Goal: Task Accomplishment & Management: Complete application form

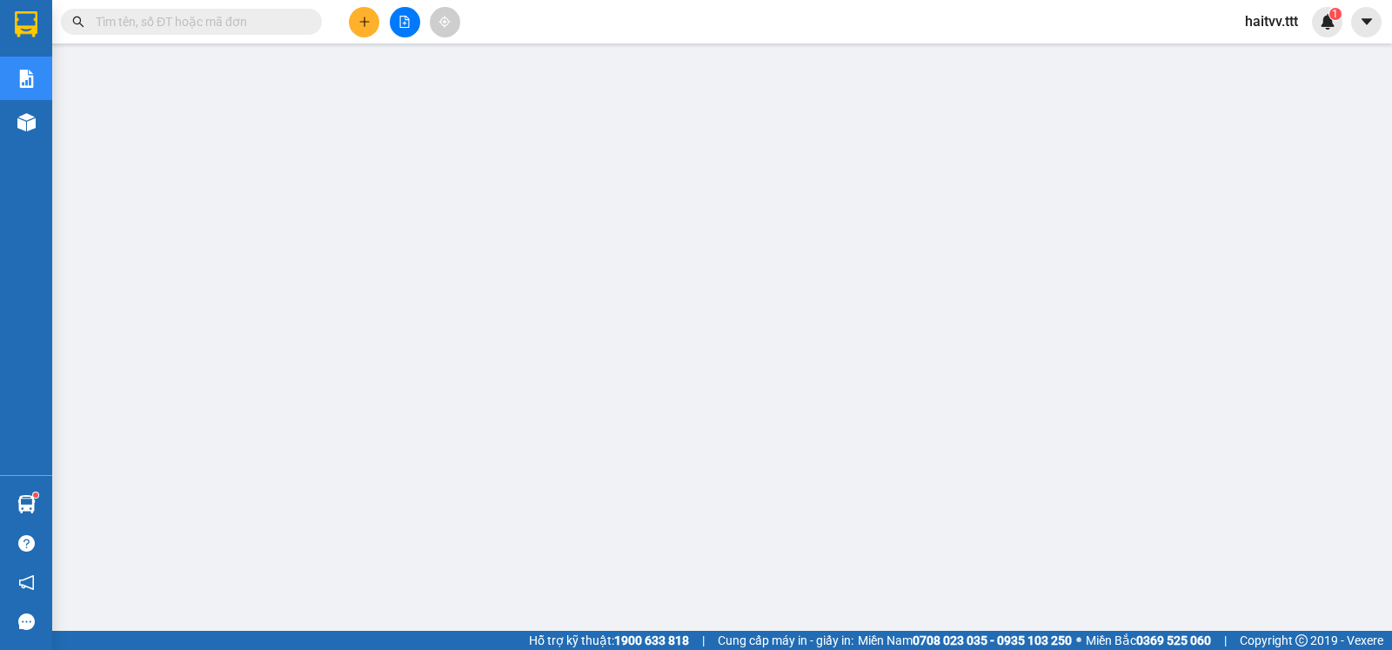
click at [201, 29] on input "text" at bounding box center [198, 21] width 205 height 19
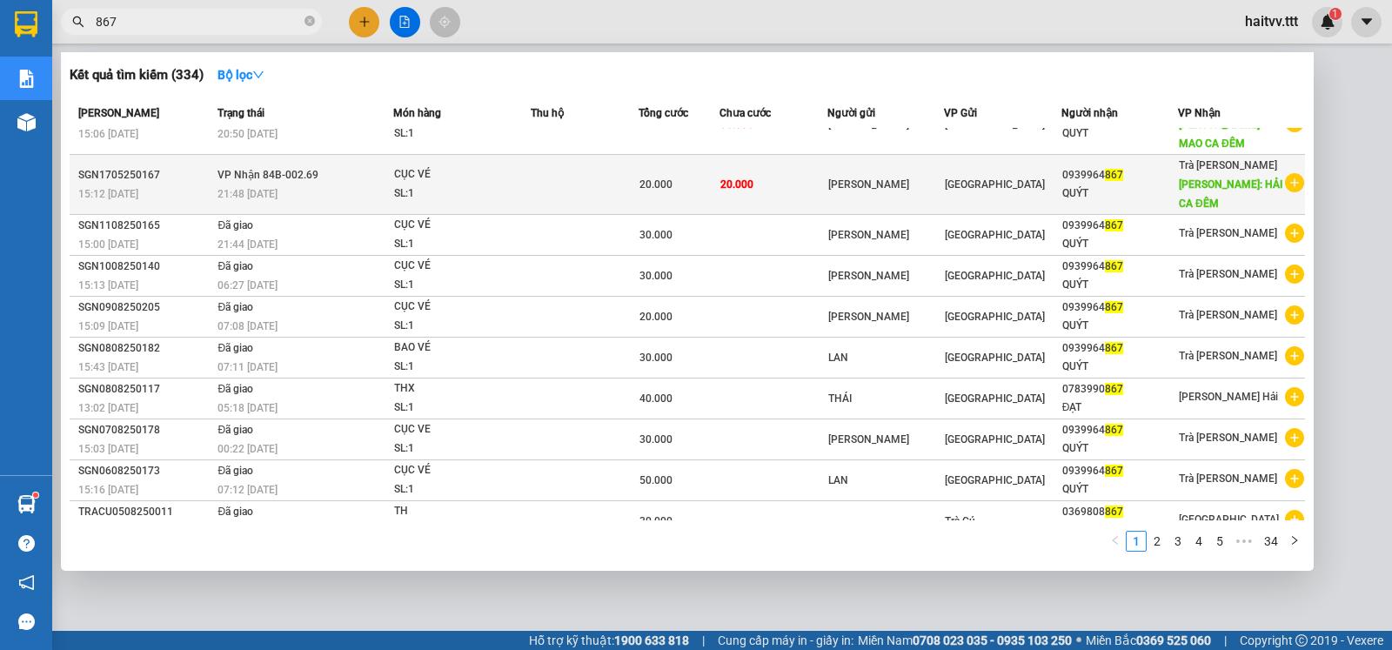
scroll to position [56, 0]
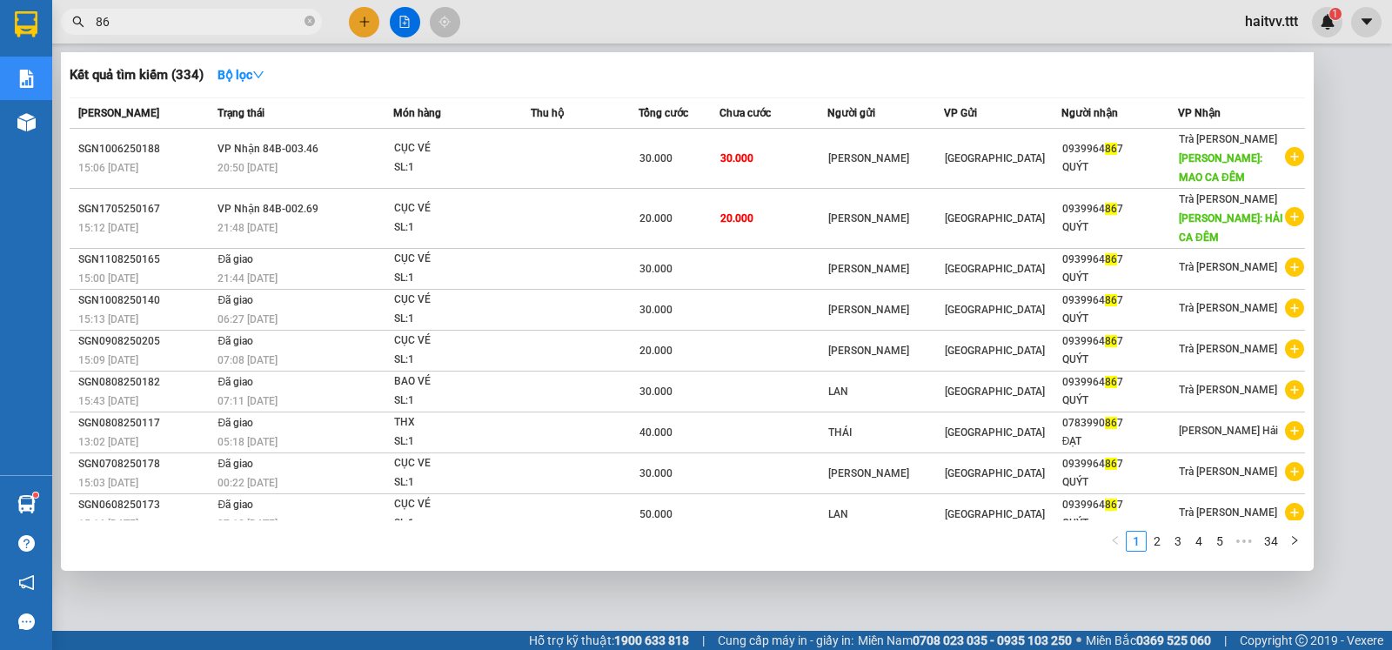
type input "8"
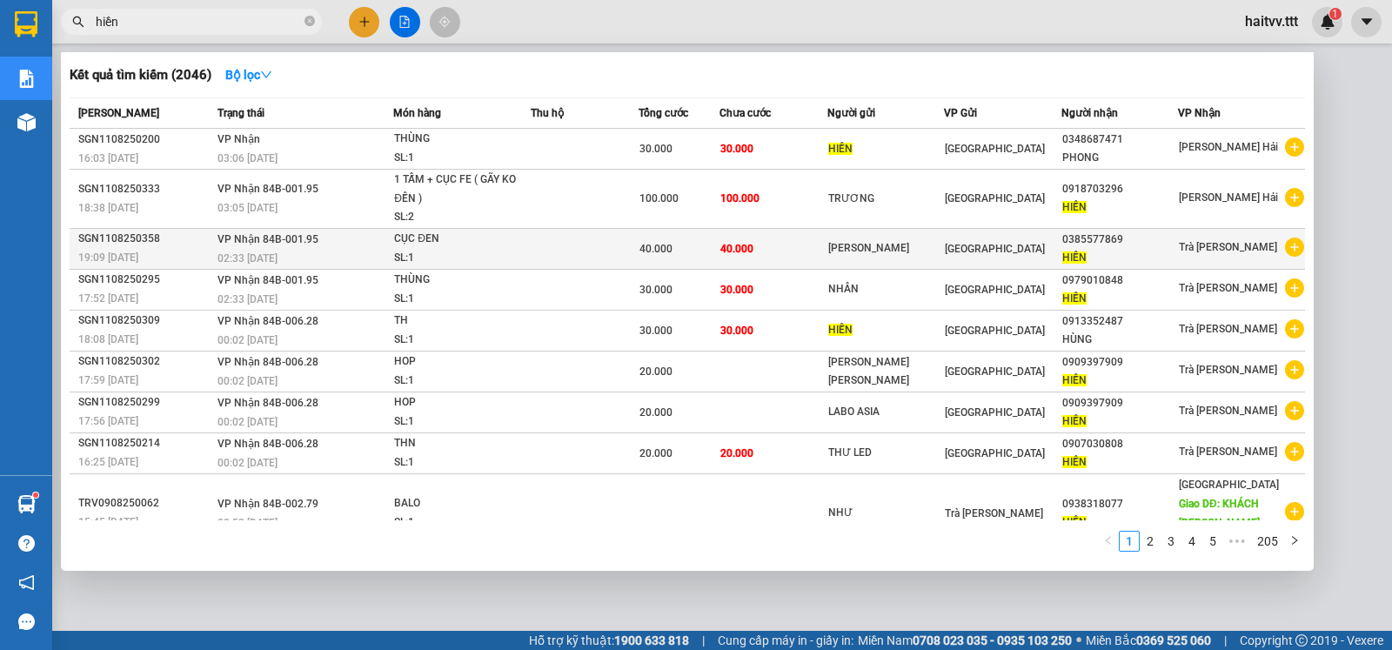
type input "hiền"
click at [498, 240] on div "CỤC ĐEN" at bounding box center [459, 239] width 131 height 19
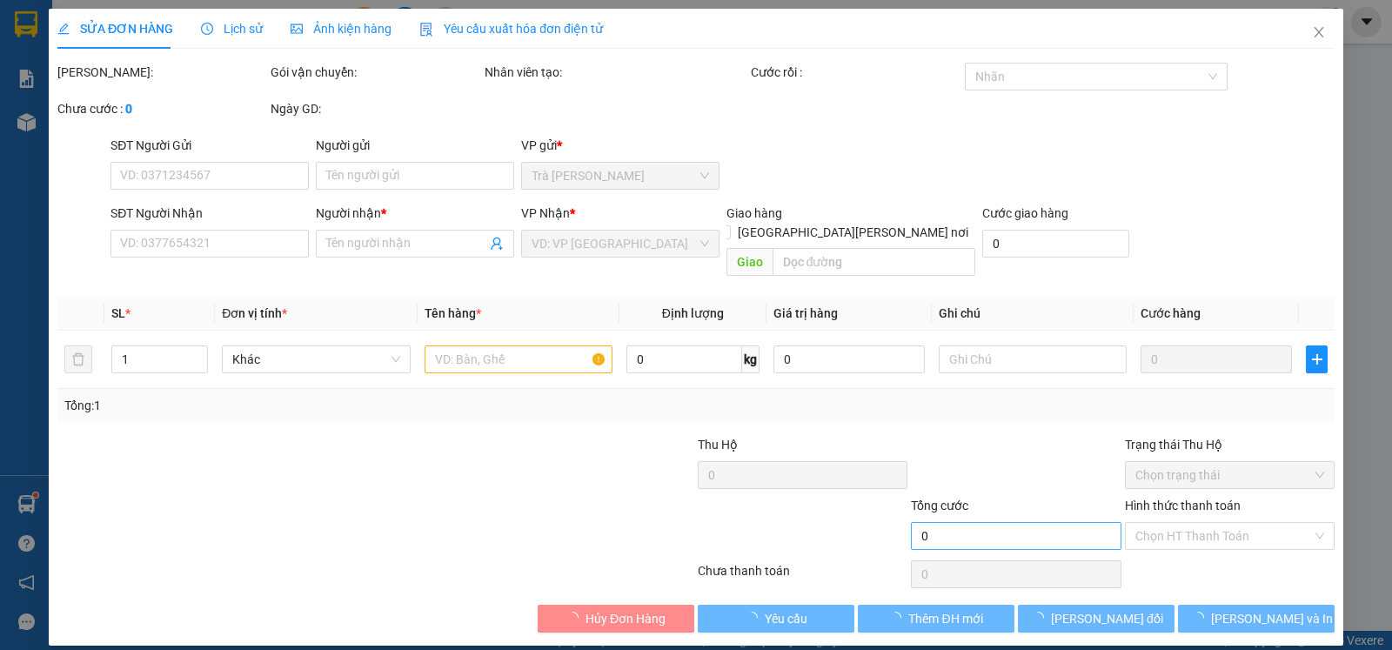
type input "[PERSON_NAME]"
type input "0385577869"
type input "HIỀN"
type input "40.000"
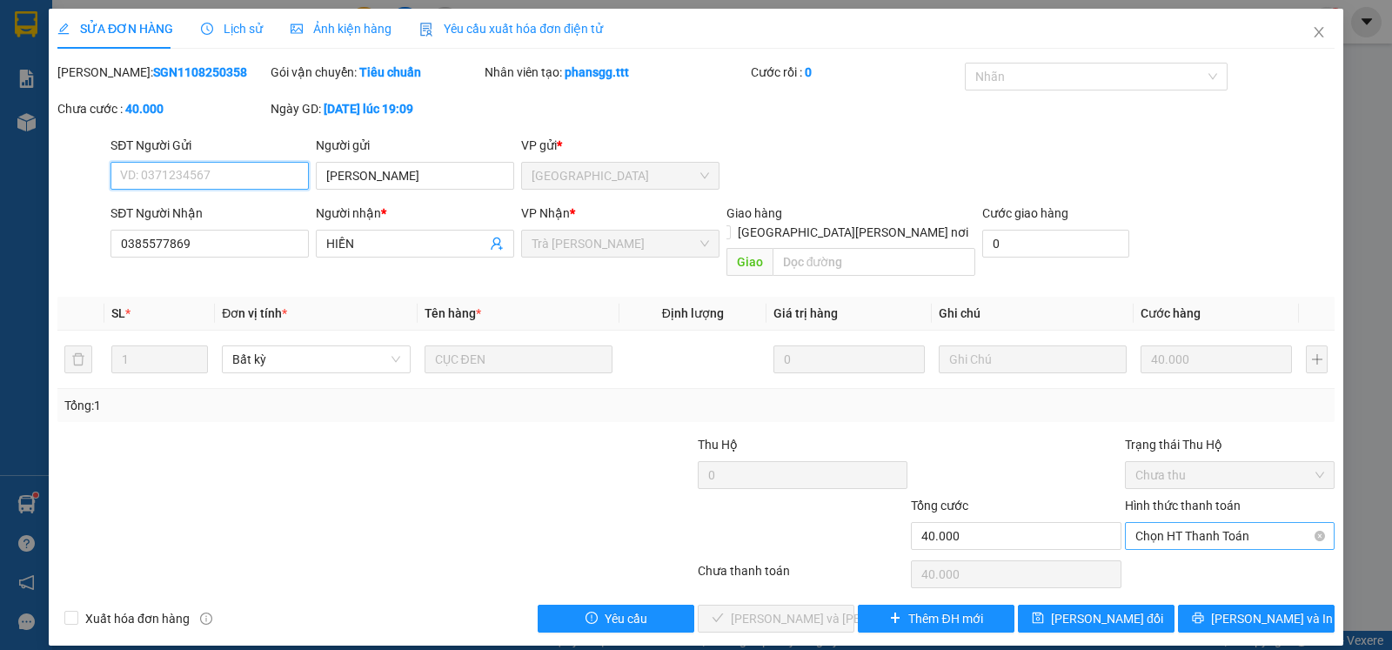
click at [1177, 524] on span "Chọn HT Thanh Toán" at bounding box center [1230, 536] width 189 height 26
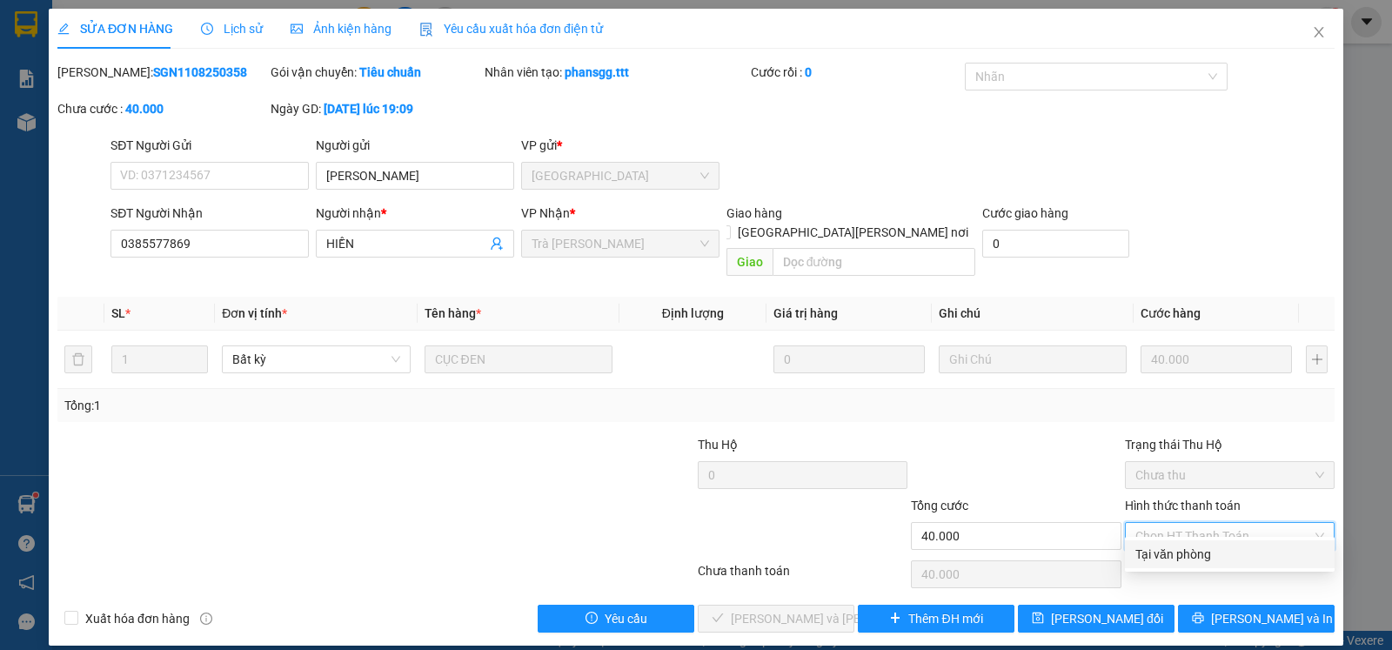
click at [1183, 553] on div "Tại văn phòng" at bounding box center [1230, 554] width 189 height 19
type input "0"
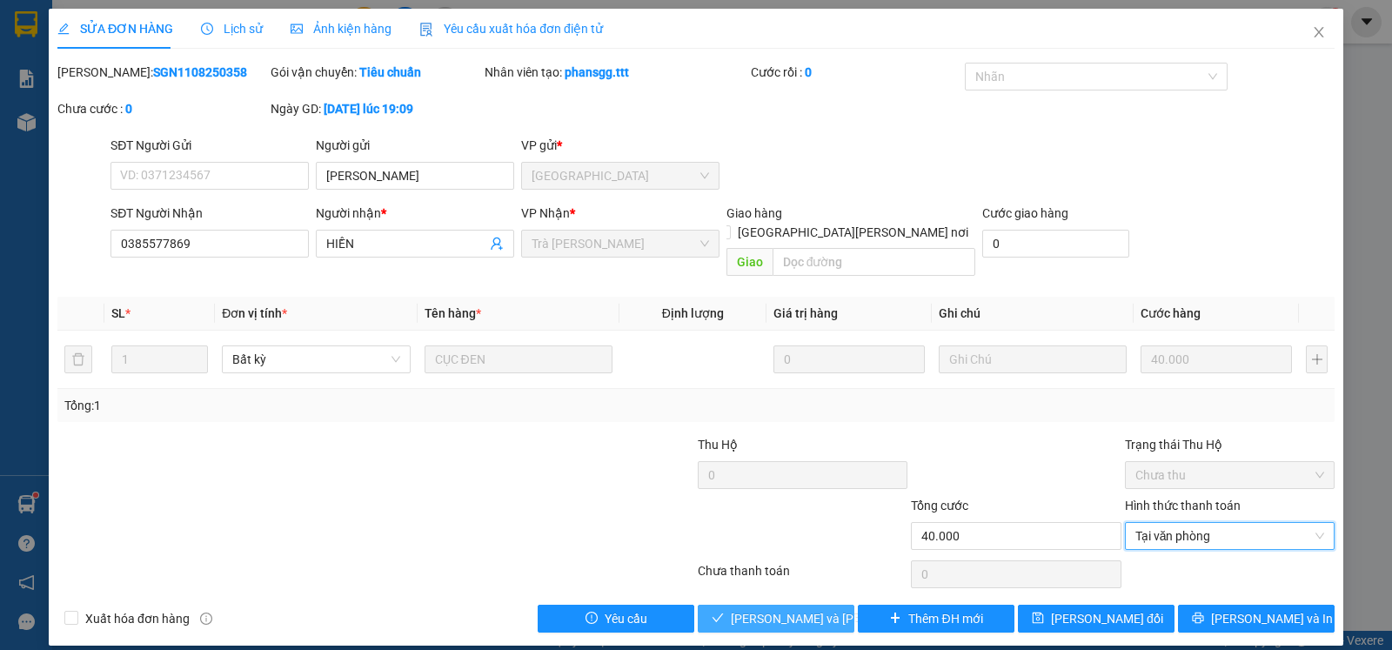
drag, startPoint x: 790, startPoint y: 601, endPoint x: 791, endPoint y: 570, distance: 31.3
click at [788, 609] on span "[PERSON_NAME] và [PERSON_NAME] hàng" at bounding box center [848, 618] width 235 height 19
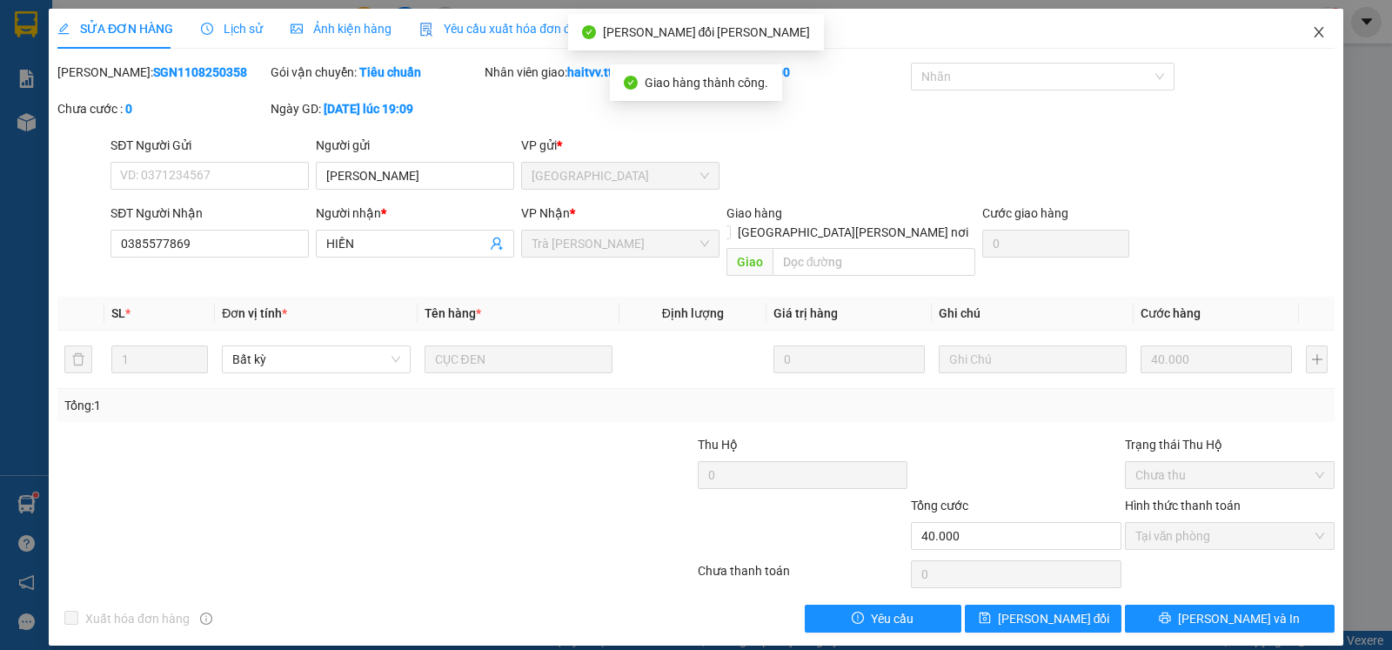
click at [1307, 31] on span "Close" at bounding box center [1319, 33] width 49 height 49
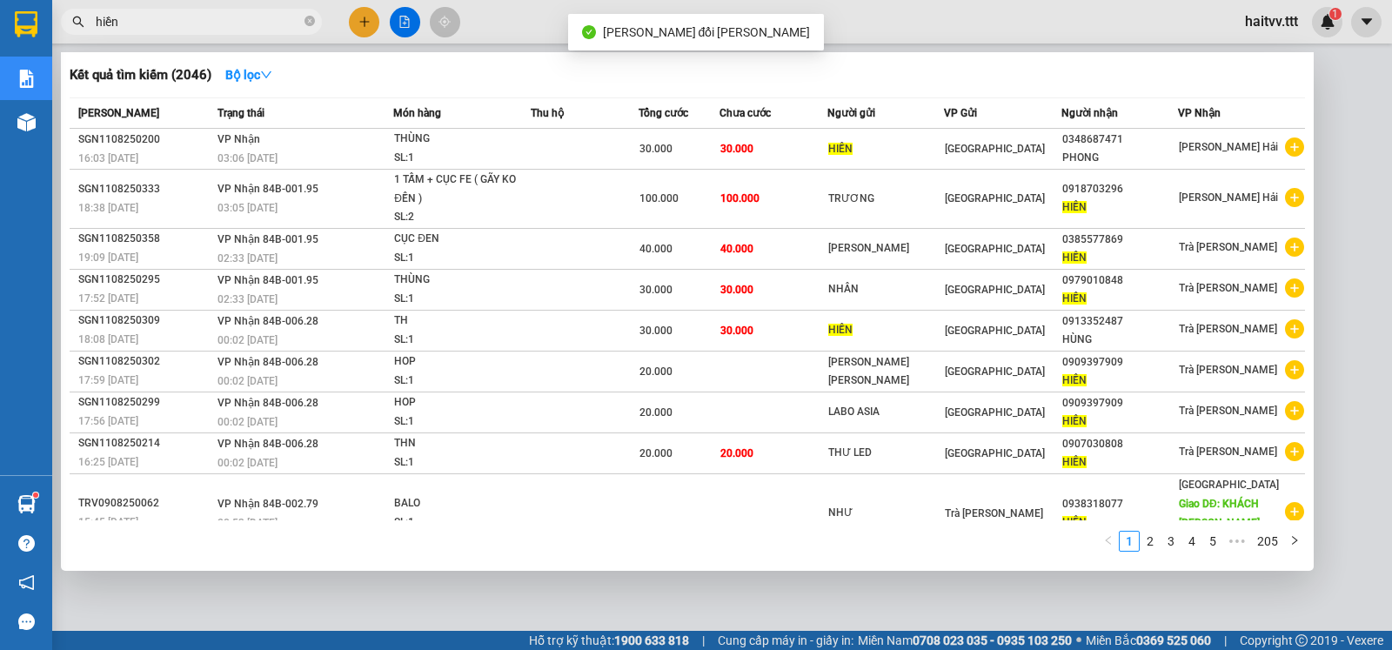
click at [200, 24] on input "hiền" at bounding box center [198, 21] width 205 height 19
type input "h"
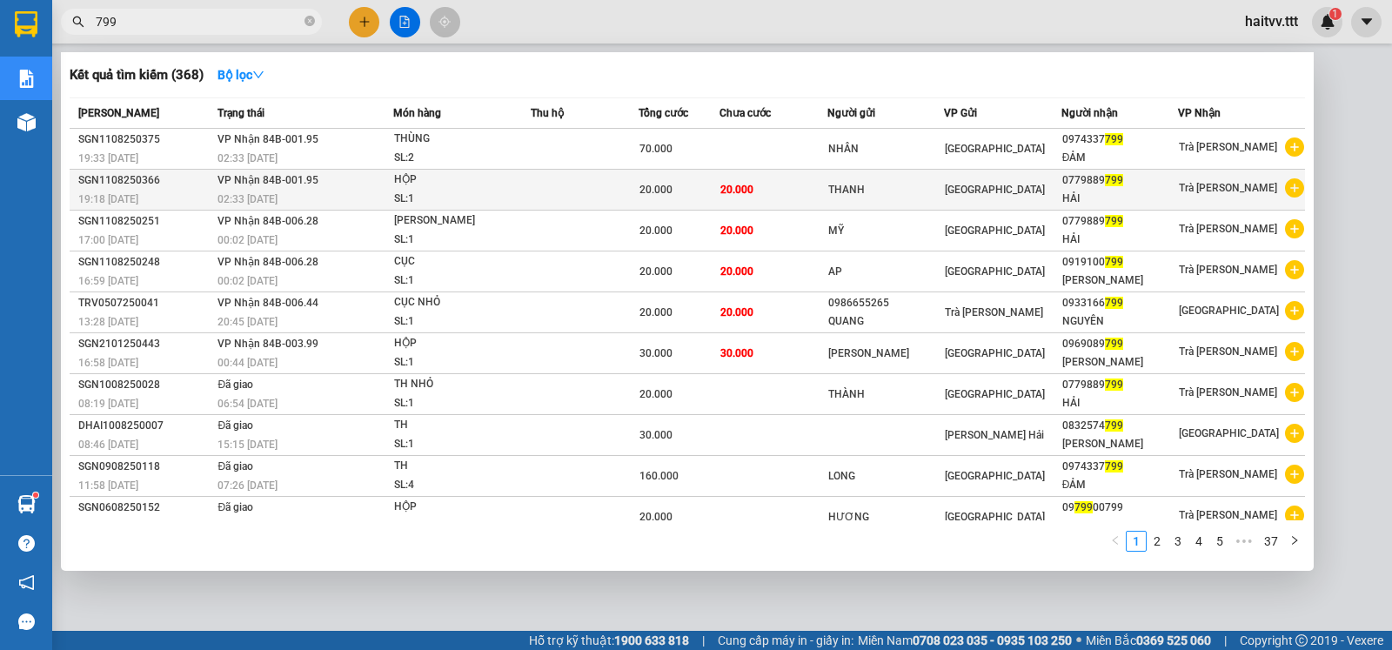
type input "799"
click at [491, 188] on div "HỘP" at bounding box center [459, 180] width 131 height 19
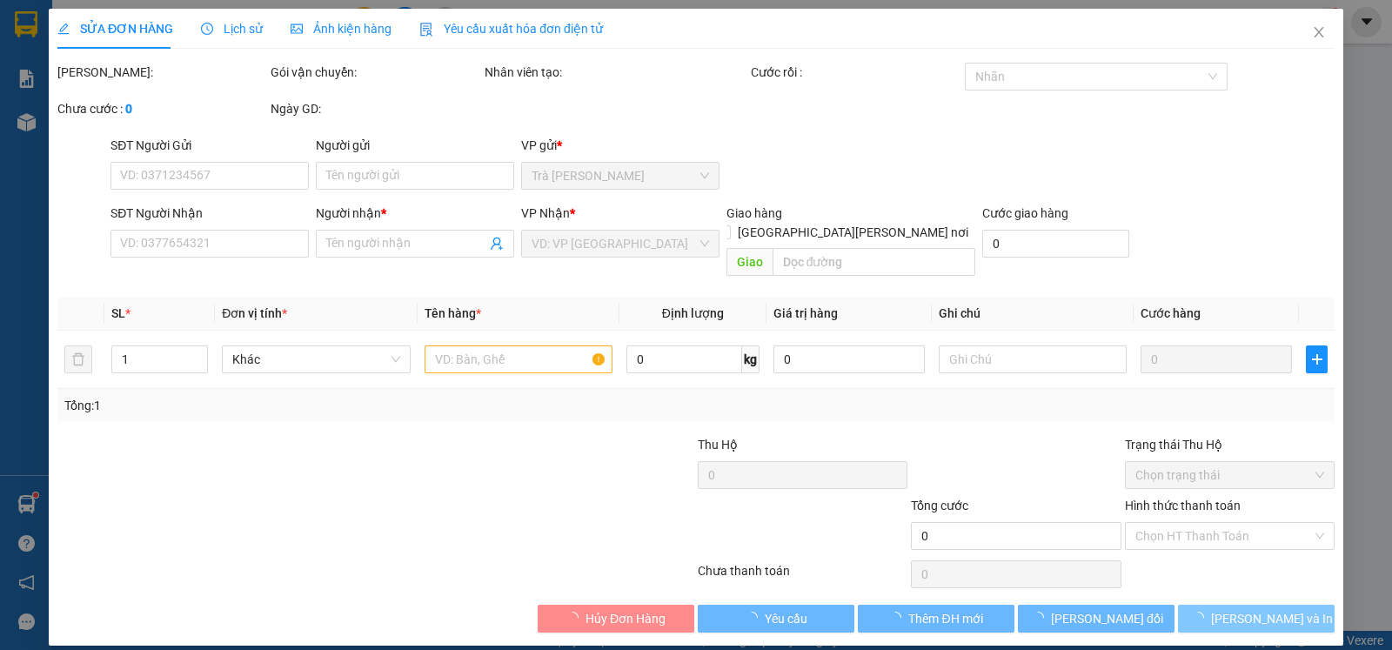
type input "THANH"
type input "0779889799"
type input "HẢI"
type input "20.000"
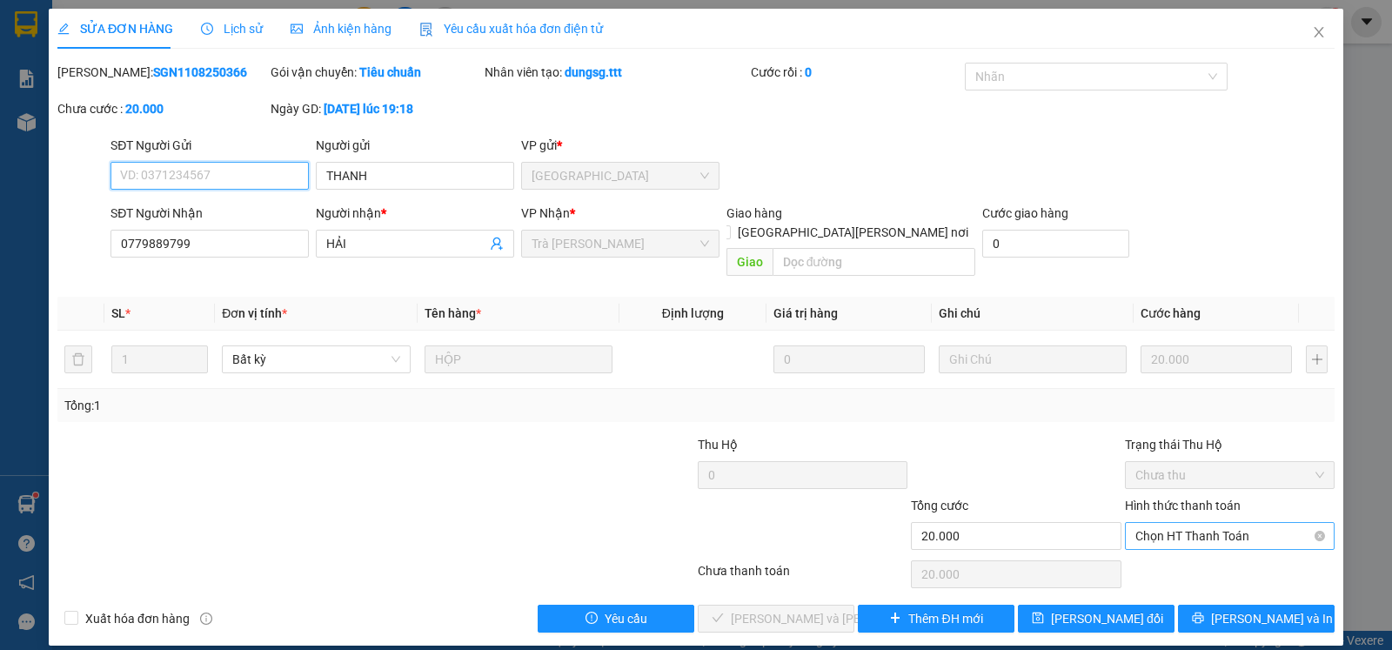
click at [1193, 523] on span "Chọn HT Thanh Toán" at bounding box center [1230, 536] width 189 height 26
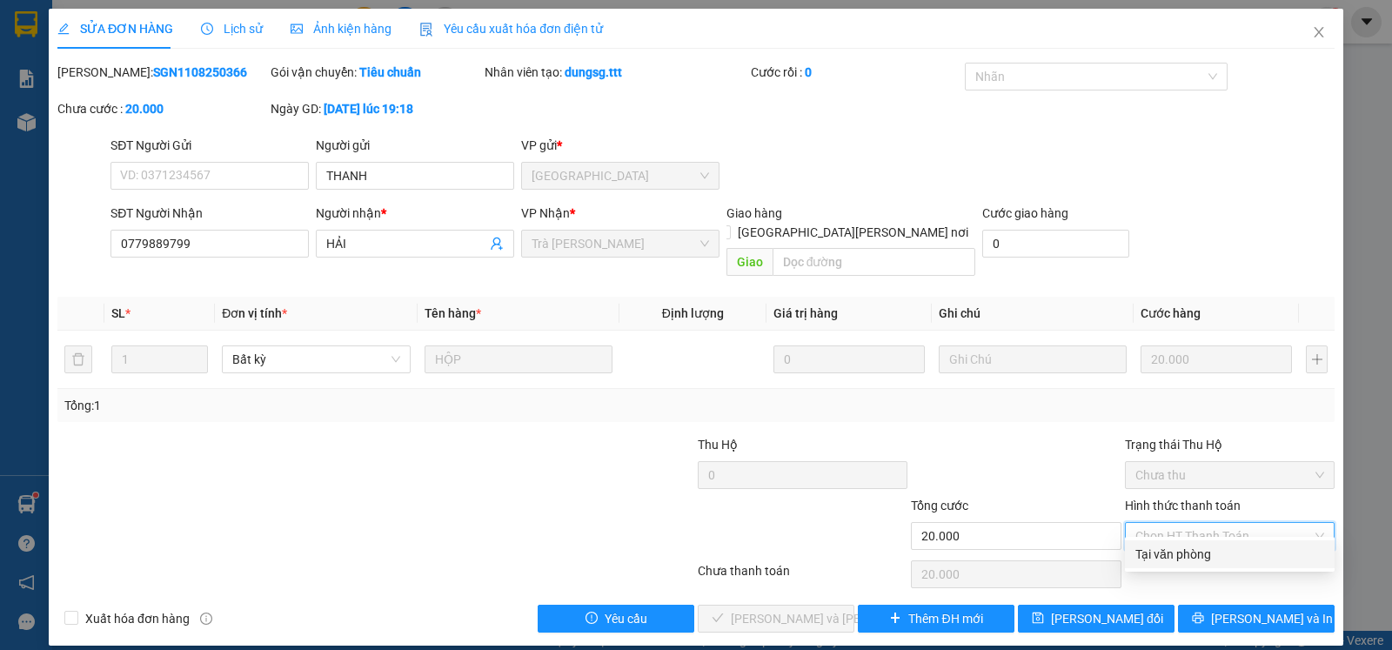
click at [1192, 541] on div "Tại văn phòng" at bounding box center [1230, 554] width 210 height 28
type input "0"
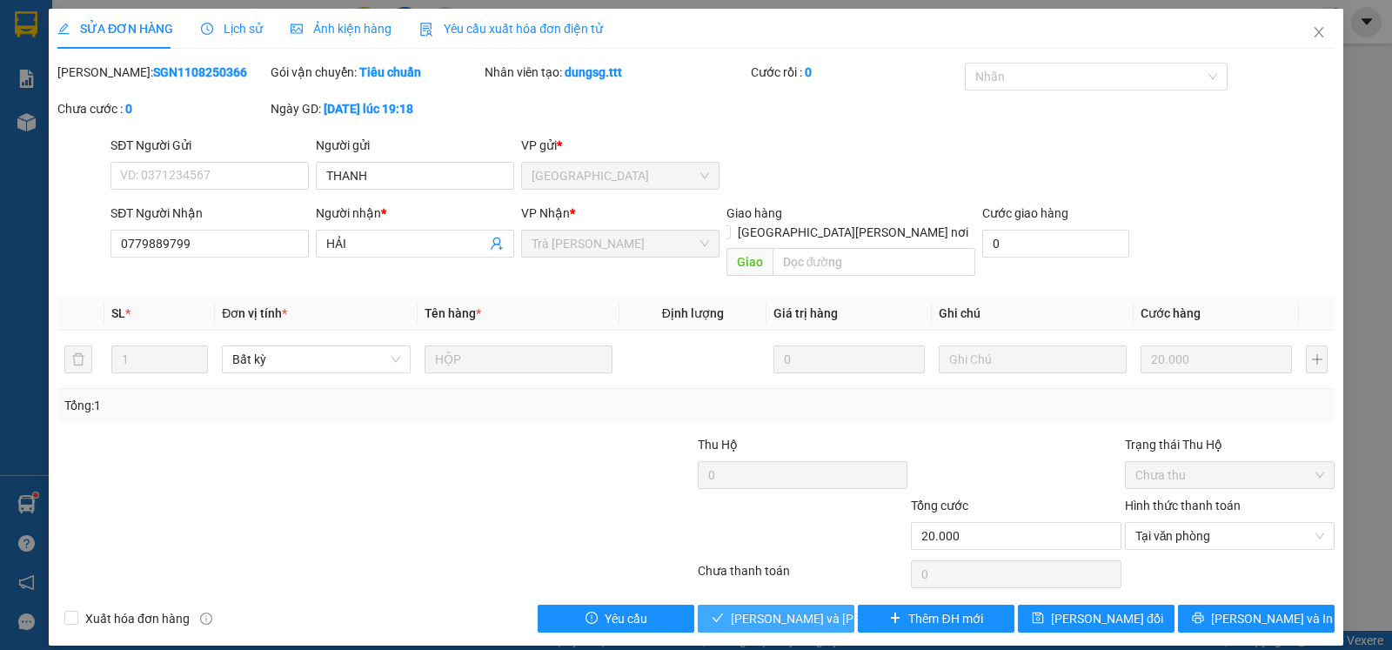
click at [786, 609] on span "[PERSON_NAME] và [PERSON_NAME] hàng" at bounding box center [848, 618] width 235 height 19
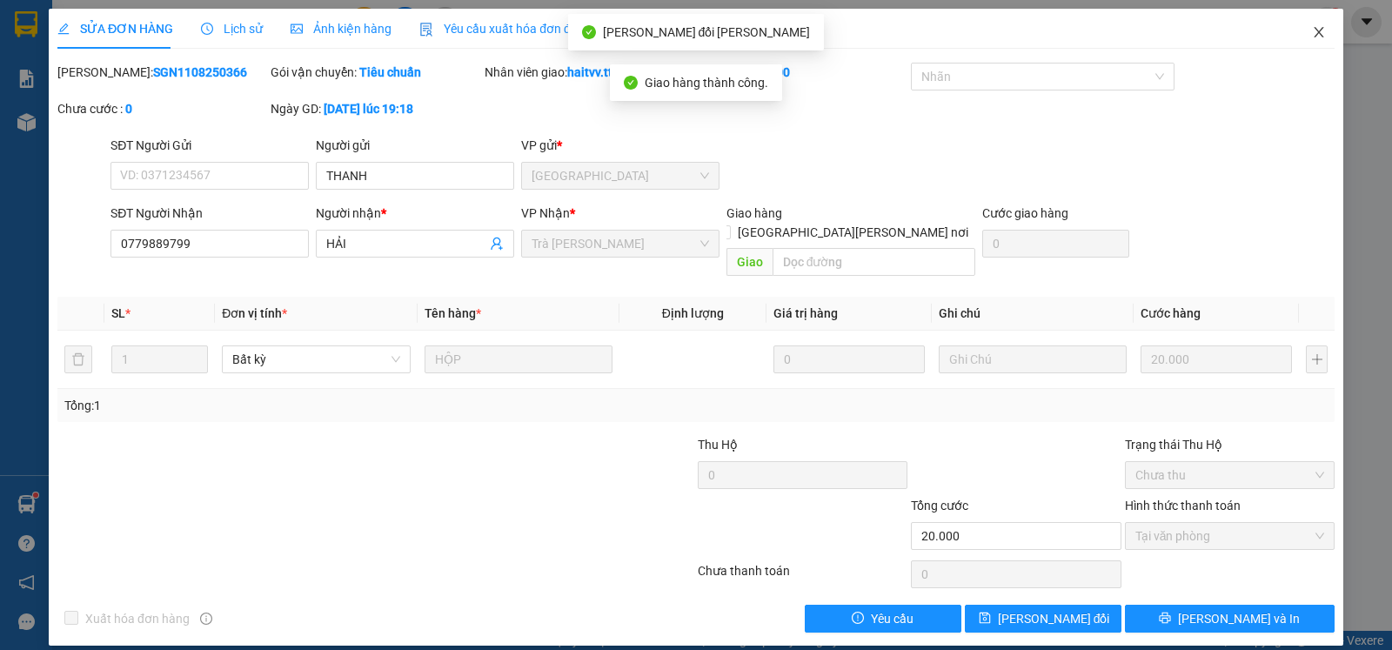
click at [1321, 26] on icon "close" at bounding box center [1319, 32] width 14 height 14
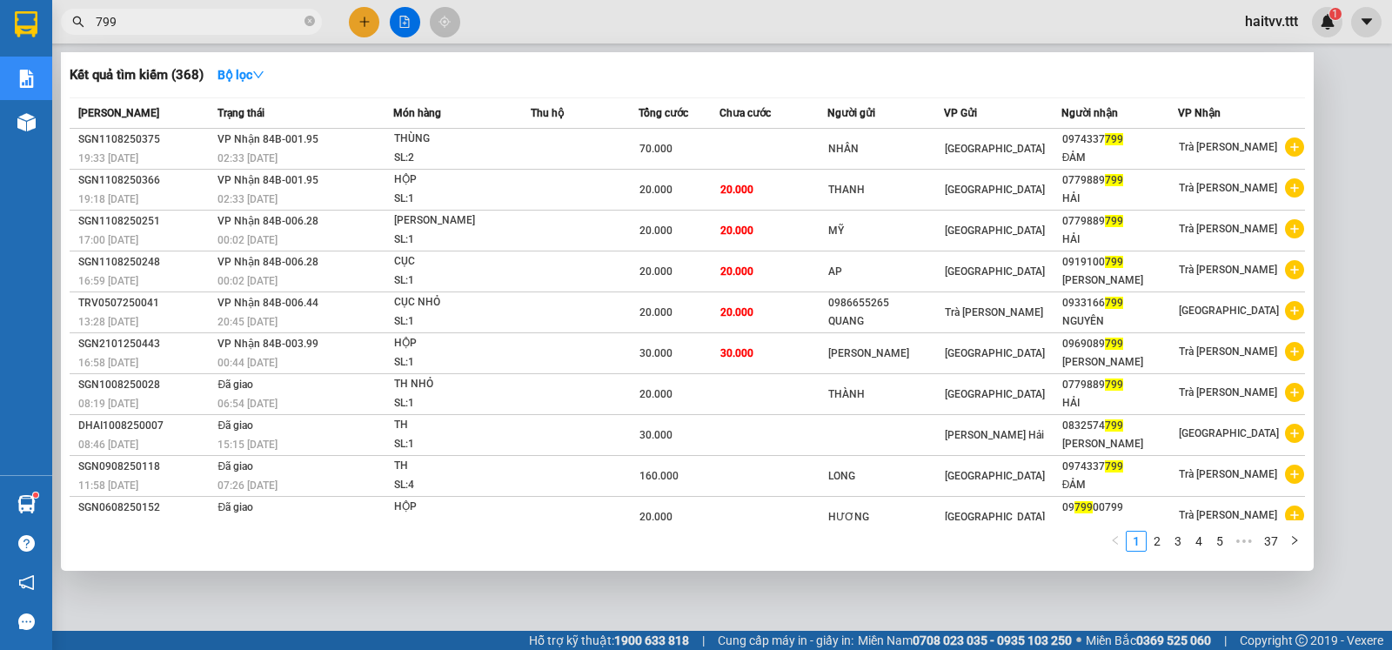
click at [156, 23] on input "799" at bounding box center [198, 21] width 205 height 19
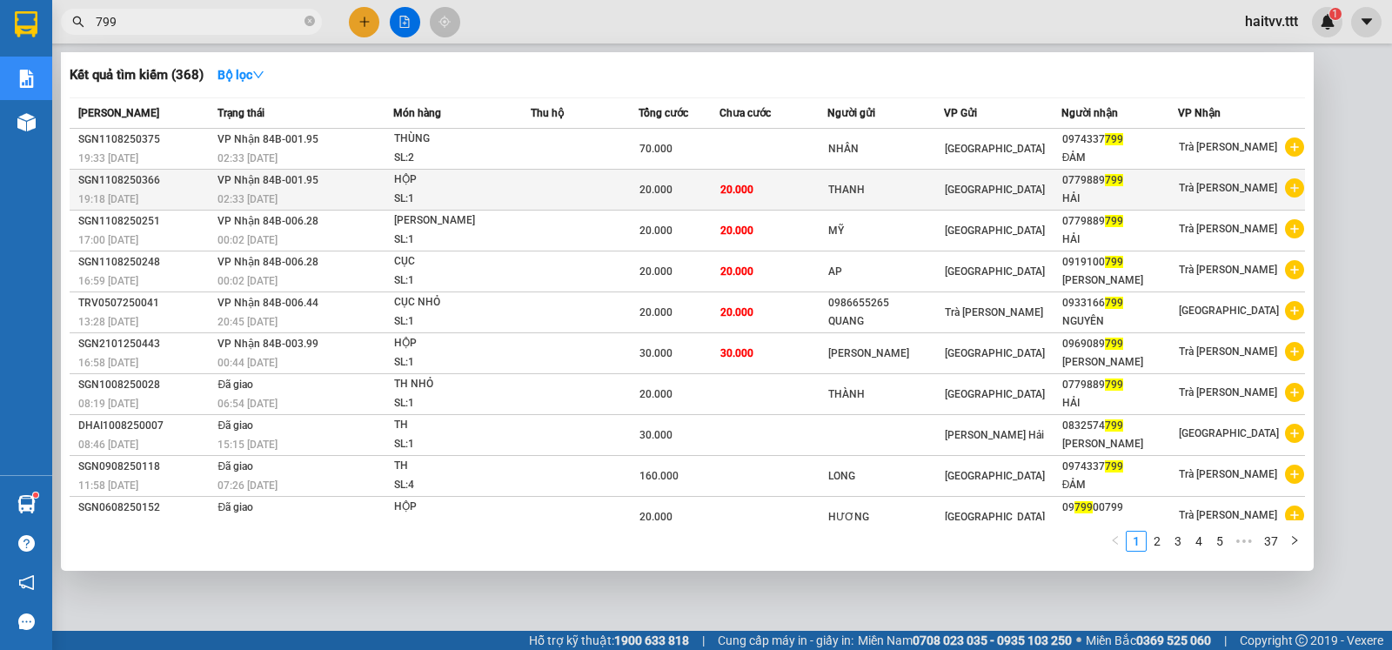
click at [463, 181] on div "HỘP" at bounding box center [459, 180] width 131 height 19
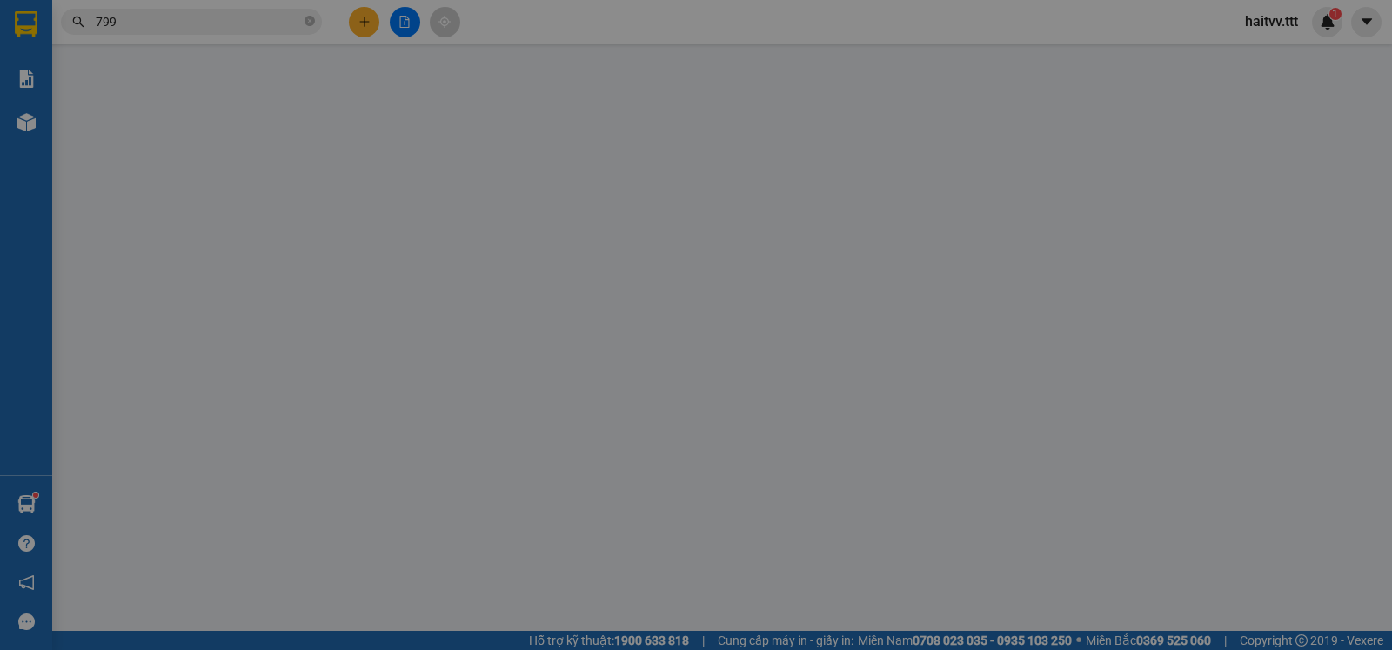
type input "THANH"
type input "0779889799"
type input "HẢI"
type input "20.000"
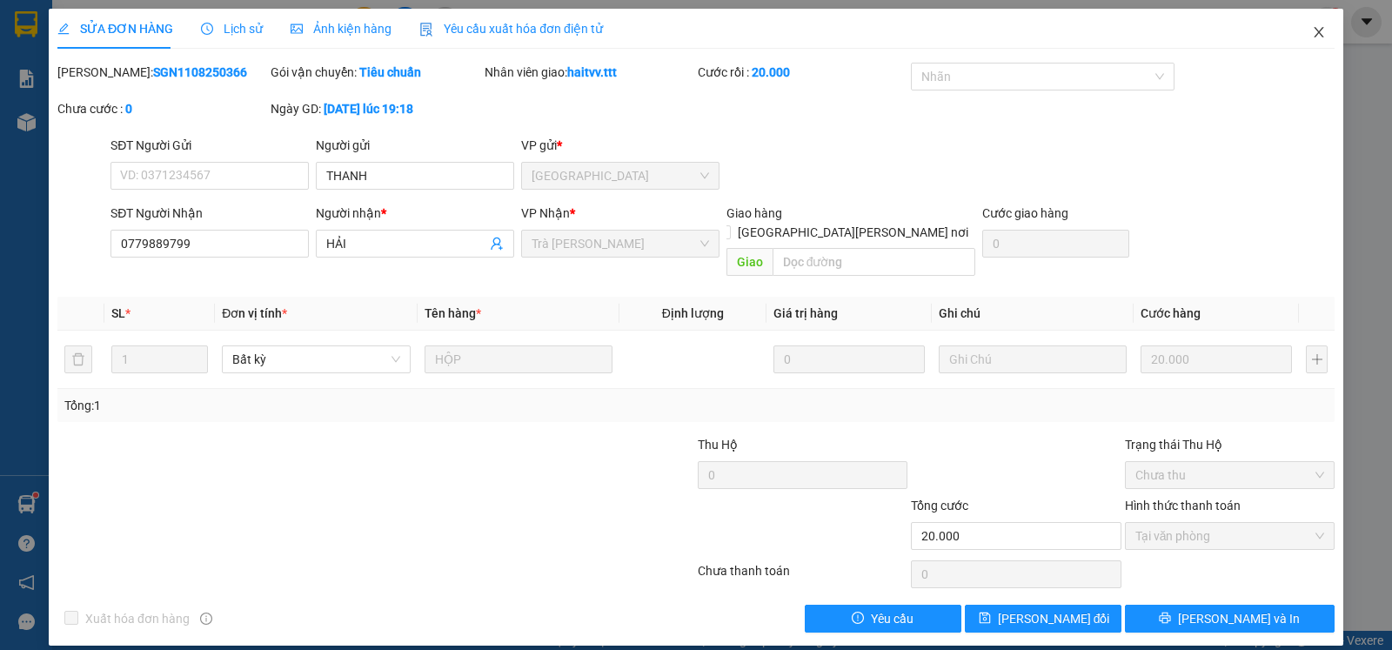
click at [1322, 23] on span "Close" at bounding box center [1319, 33] width 49 height 49
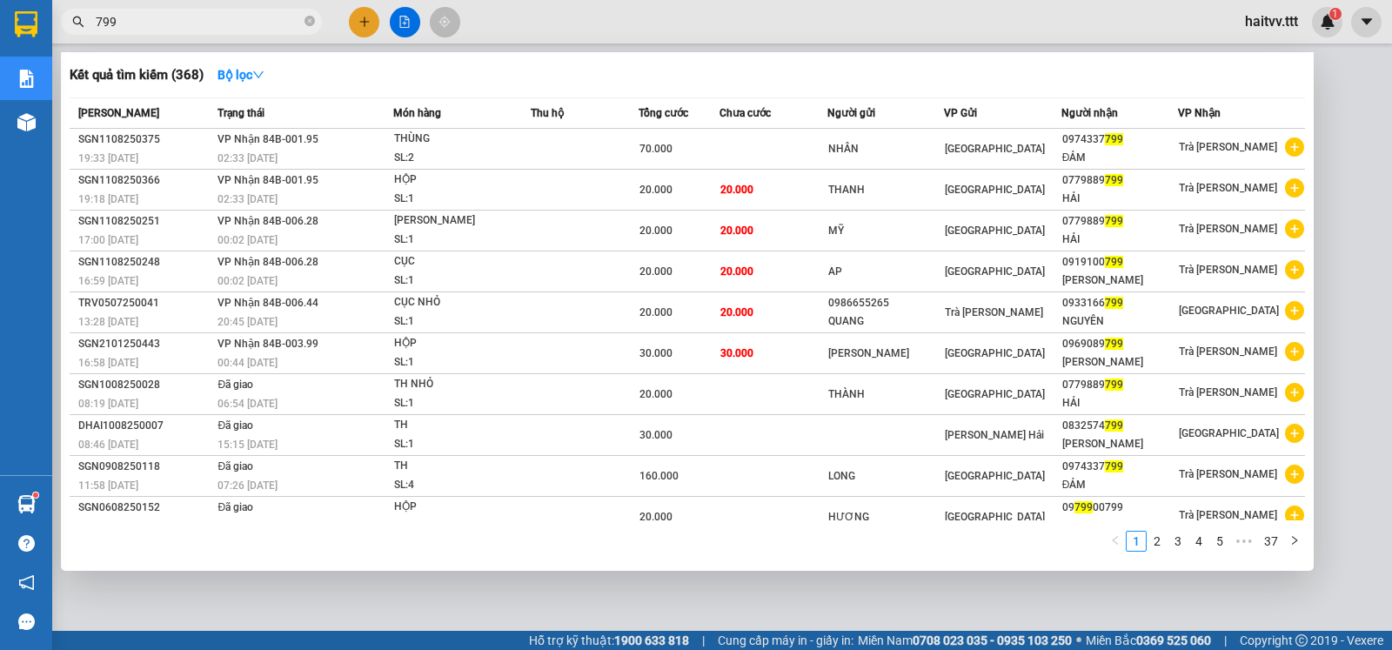
click at [251, 21] on input "799" at bounding box center [198, 21] width 205 height 19
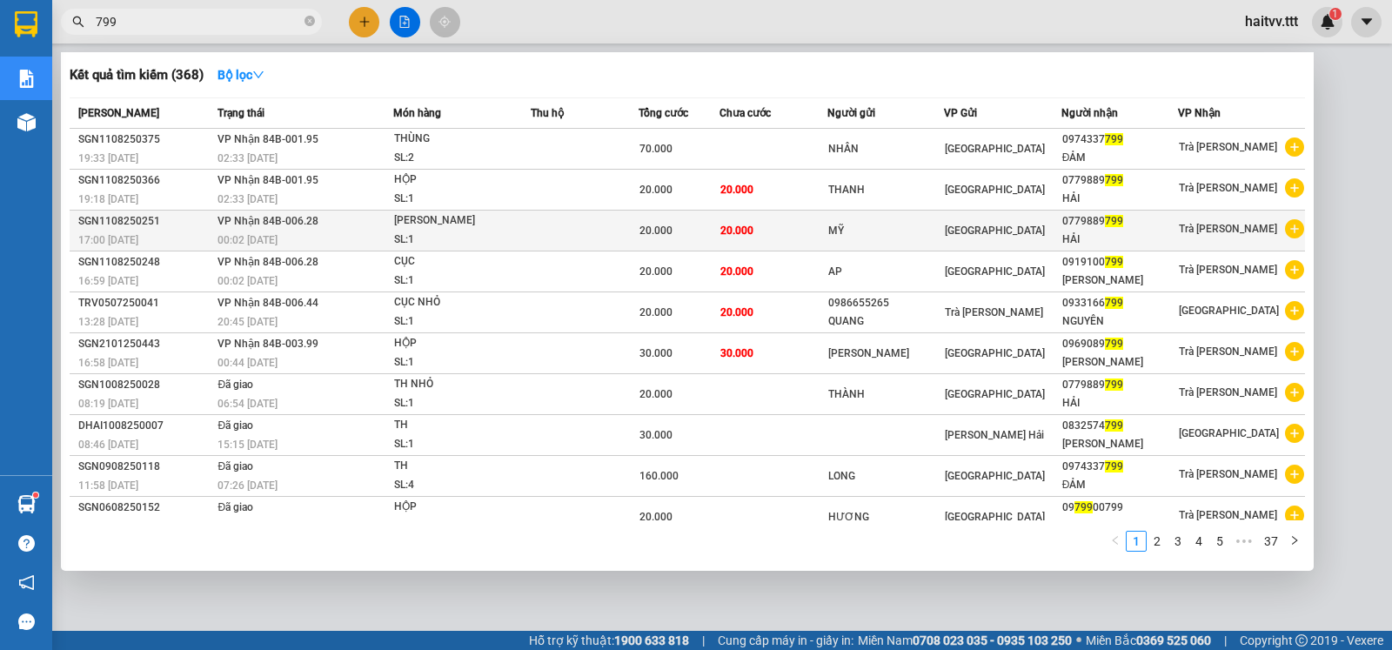
click at [463, 225] on div "[PERSON_NAME]" at bounding box center [459, 220] width 131 height 19
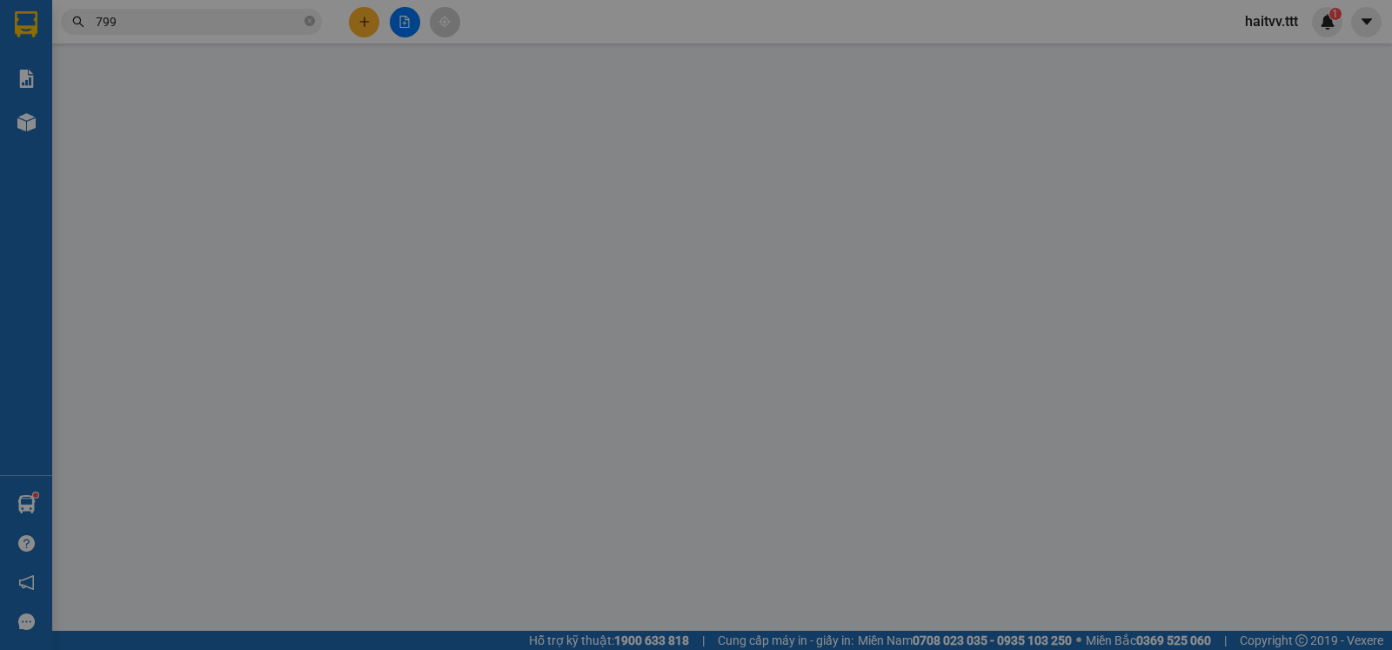
type input "MỸ"
type input "0779889799"
type input "HẢI"
type input "20.000"
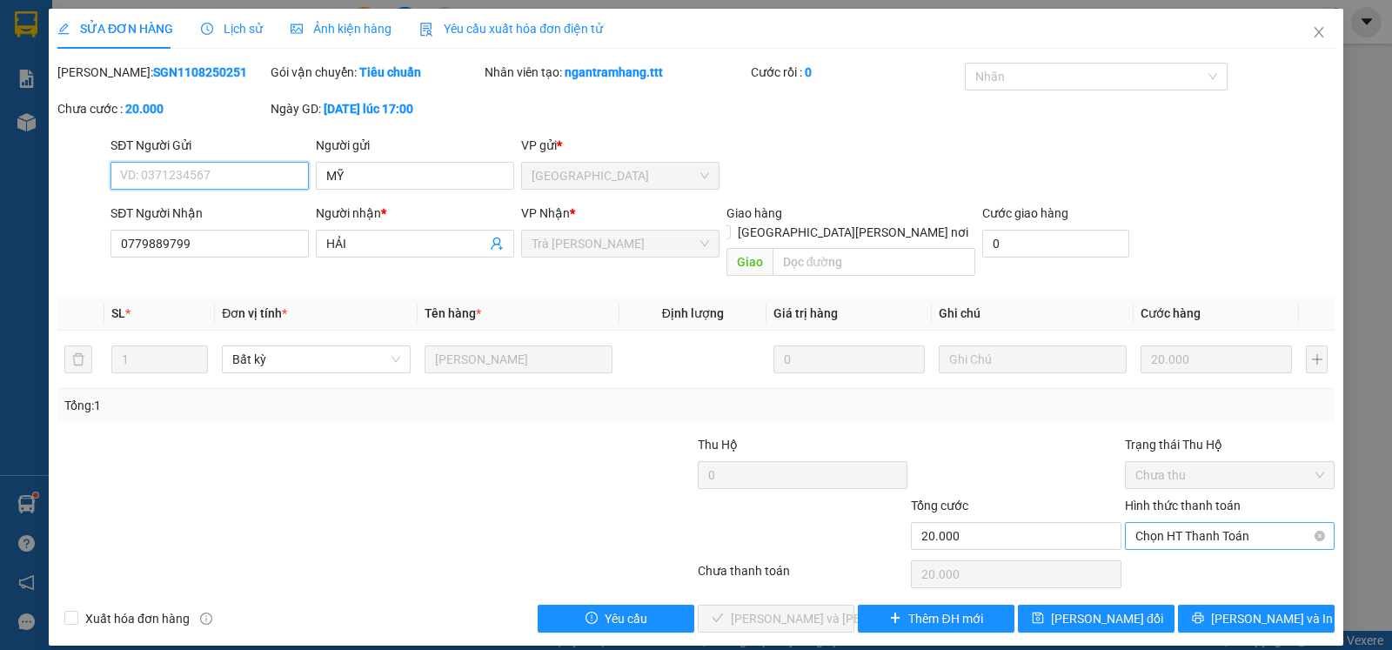
click at [1176, 523] on span "Chọn HT Thanh Toán" at bounding box center [1230, 536] width 189 height 26
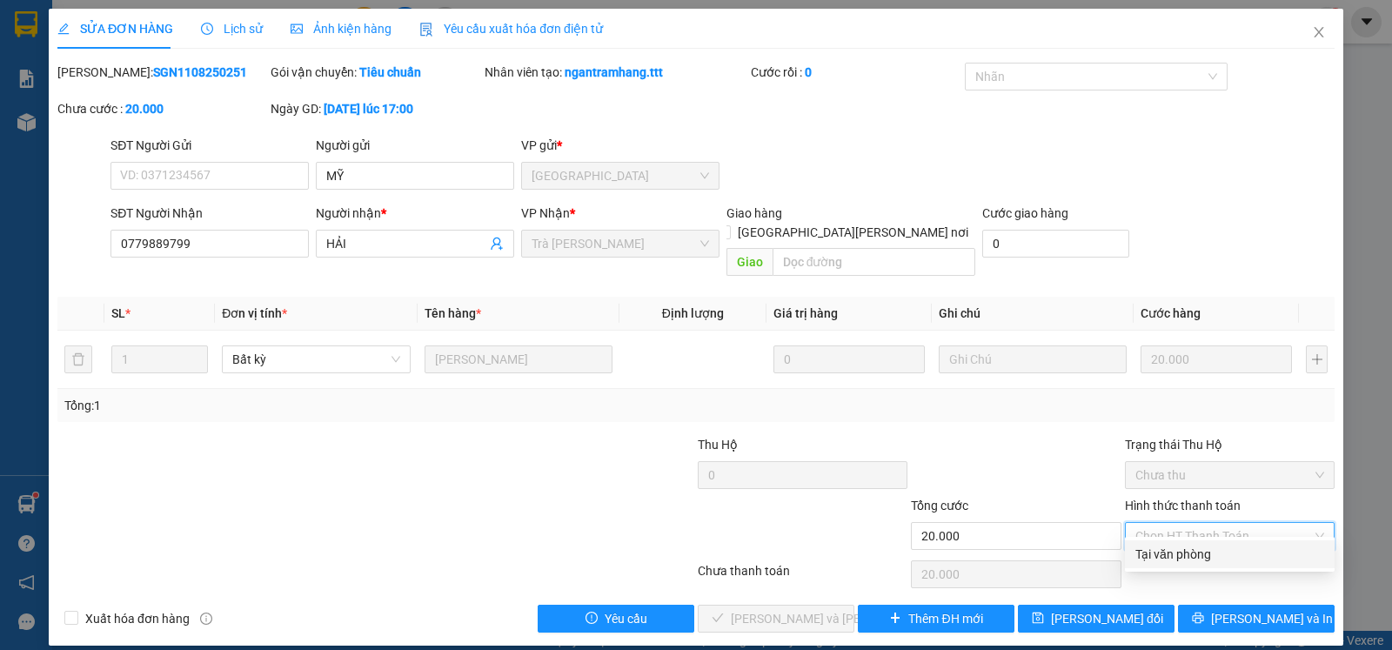
click at [1179, 551] on div "Tại văn phòng" at bounding box center [1230, 554] width 189 height 19
type input "0"
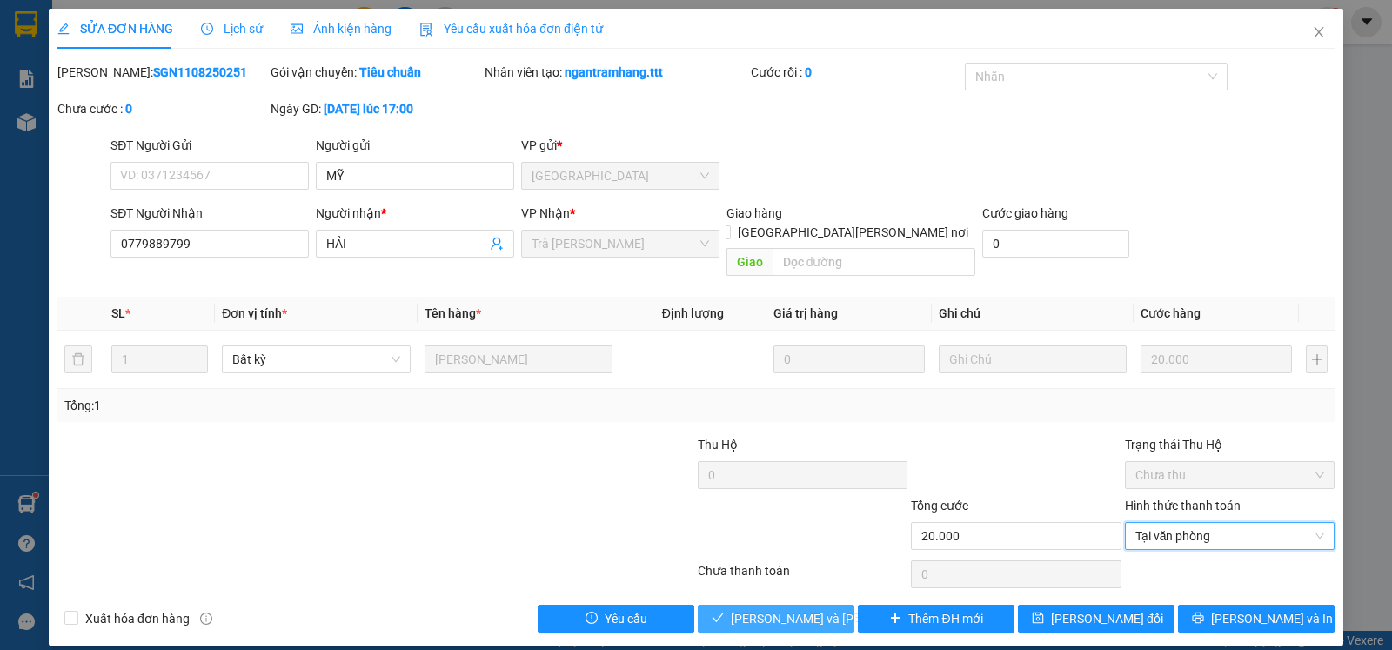
drag, startPoint x: 785, startPoint y: 601, endPoint x: 786, endPoint y: 591, distance: 10.5
click at [786, 609] on span "[PERSON_NAME] và [PERSON_NAME] hàng" at bounding box center [848, 618] width 235 height 19
